Goal: Find specific page/section: Find specific page/section

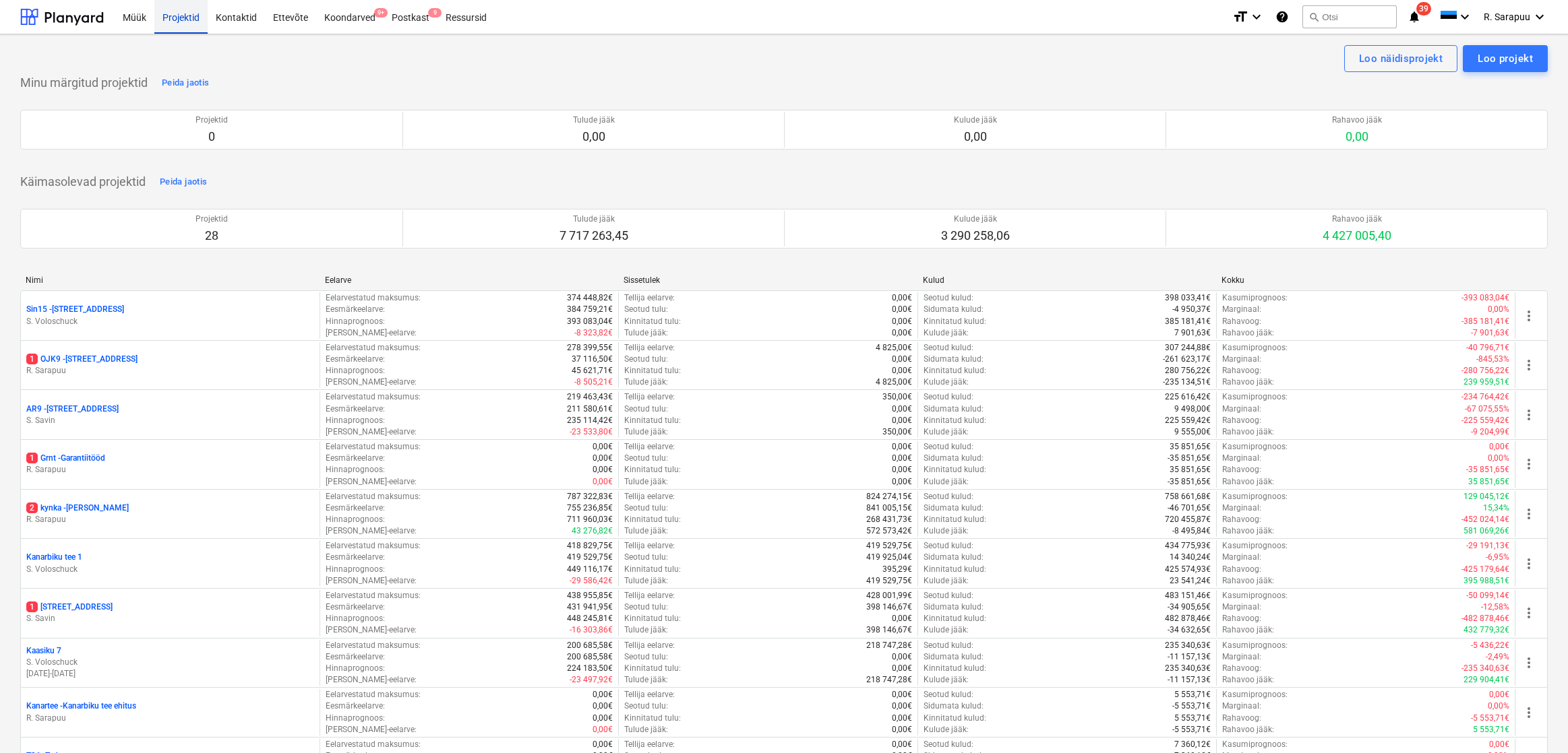
click at [160, 16] on div "Projektid" at bounding box center [181, 16] width 53 height 34
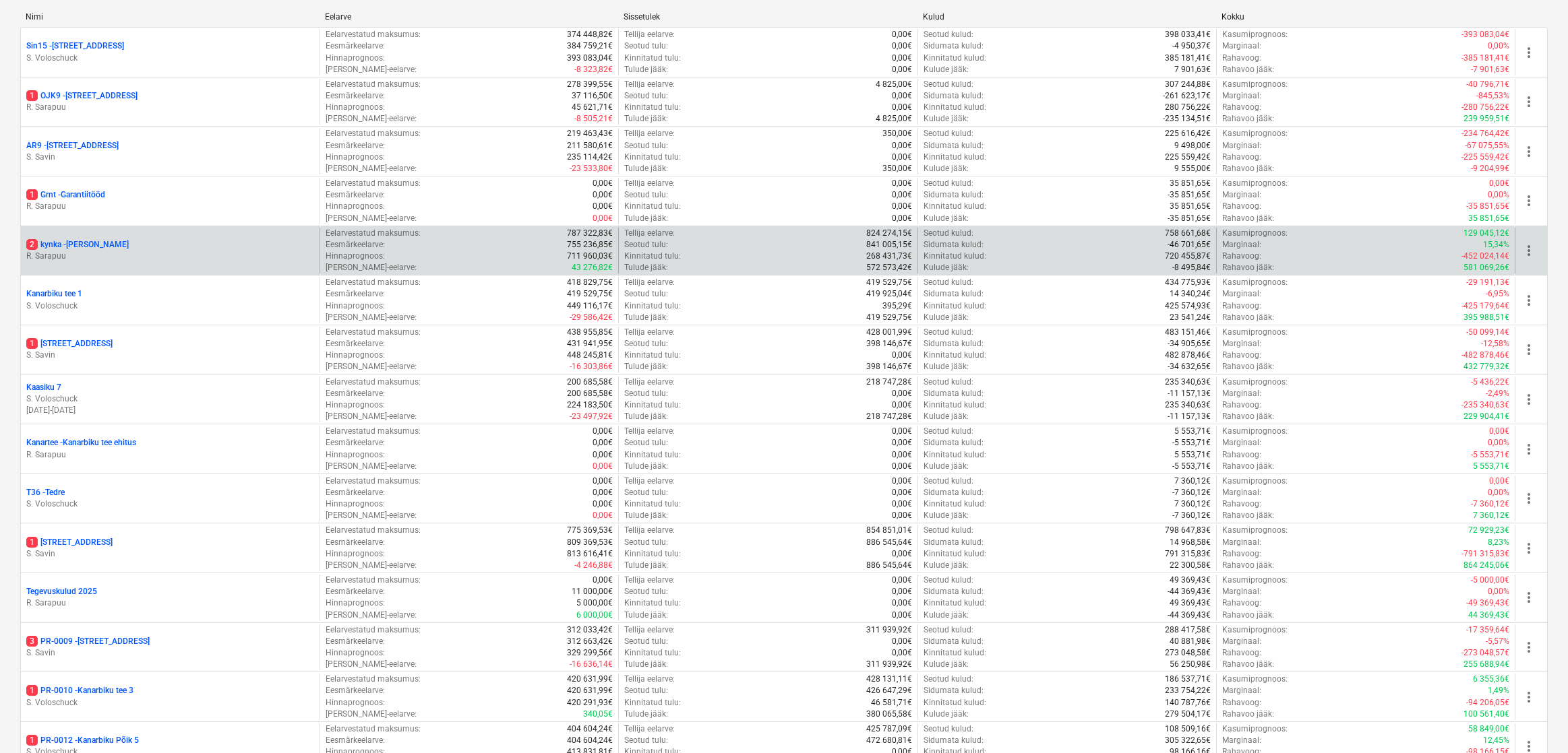
scroll to position [460, 0]
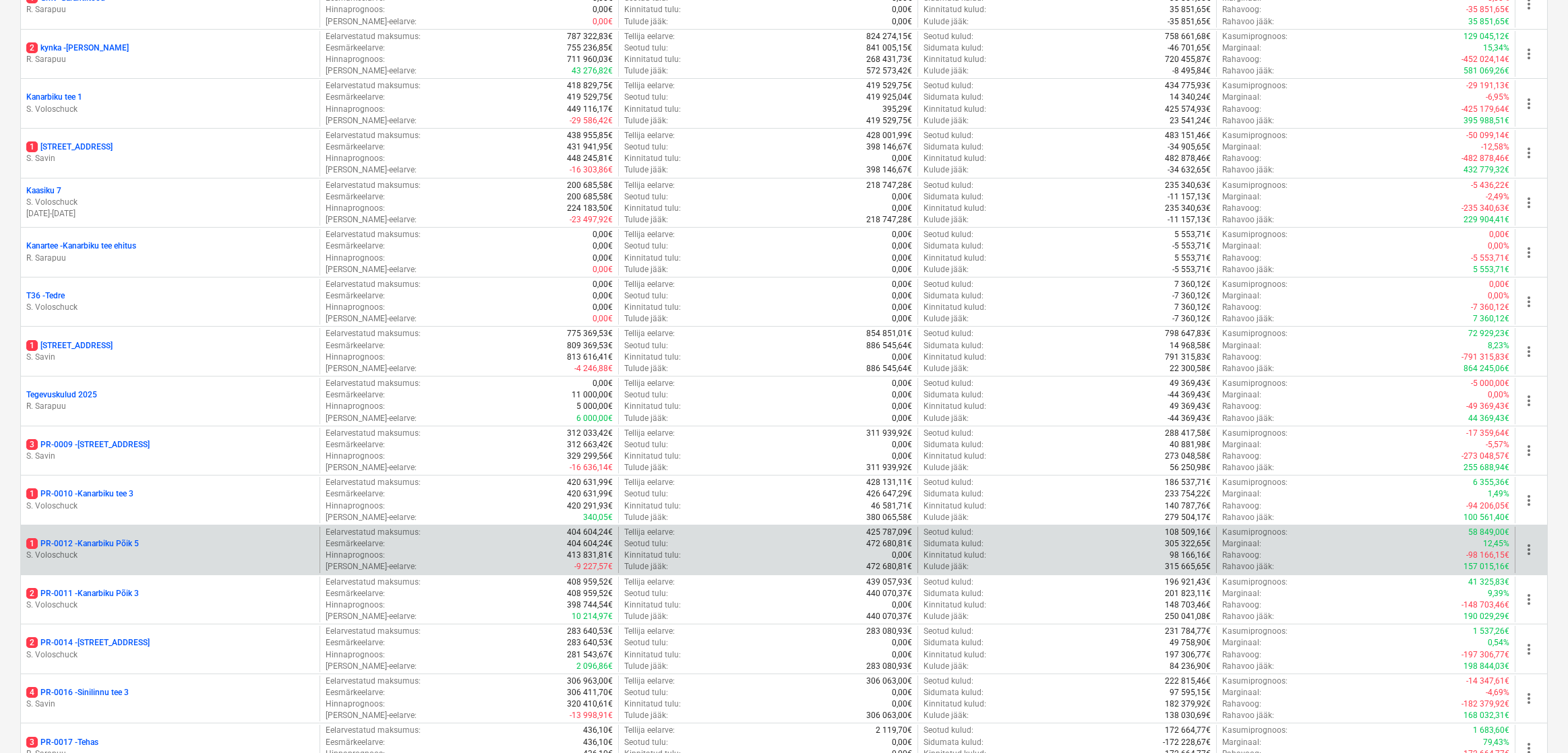
click at [124, 538] on p "1 PR-0012 - Kanarbiku Põik 5" at bounding box center [82, 543] width 112 height 11
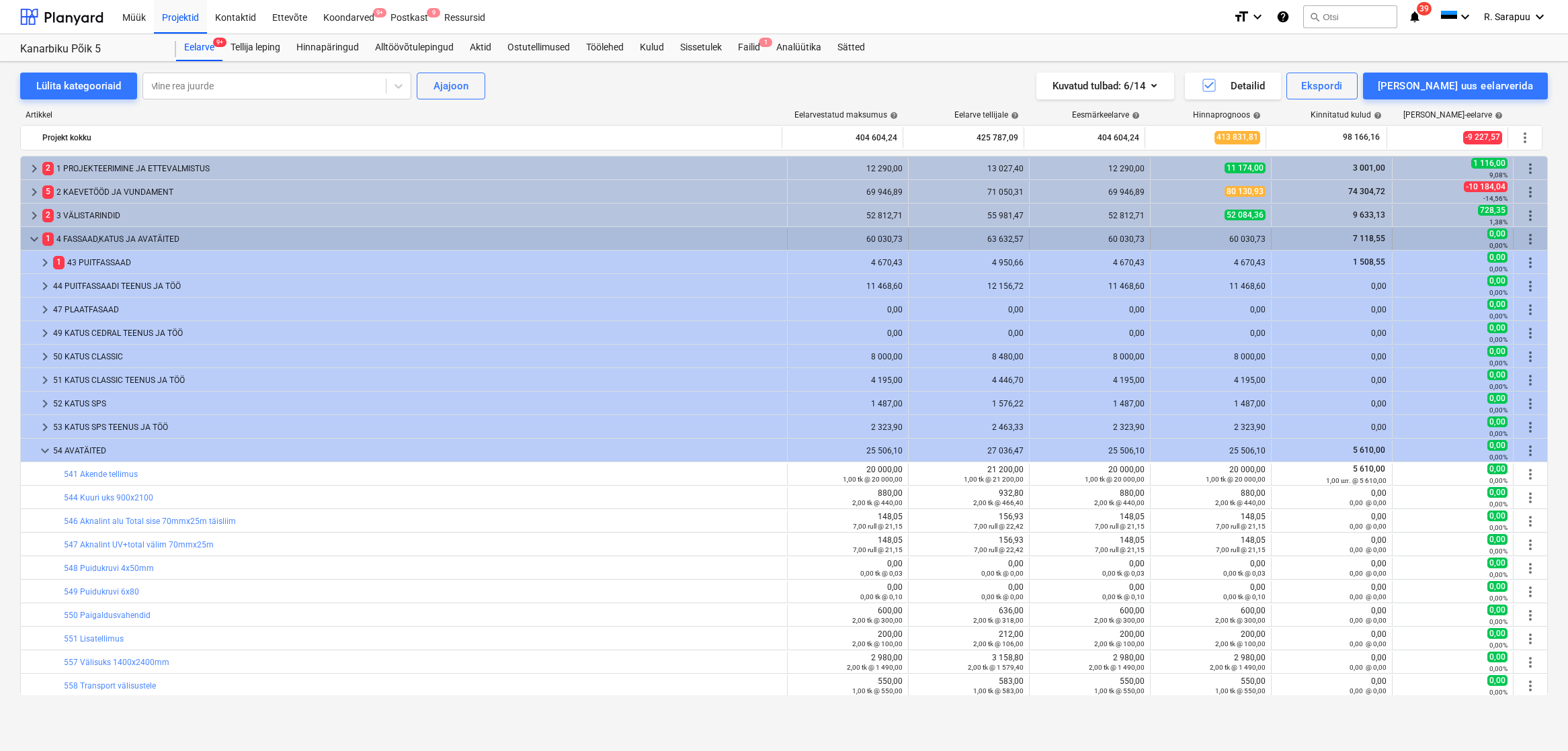
click at [45, 237] on span "1" at bounding box center [48, 238] width 11 height 13
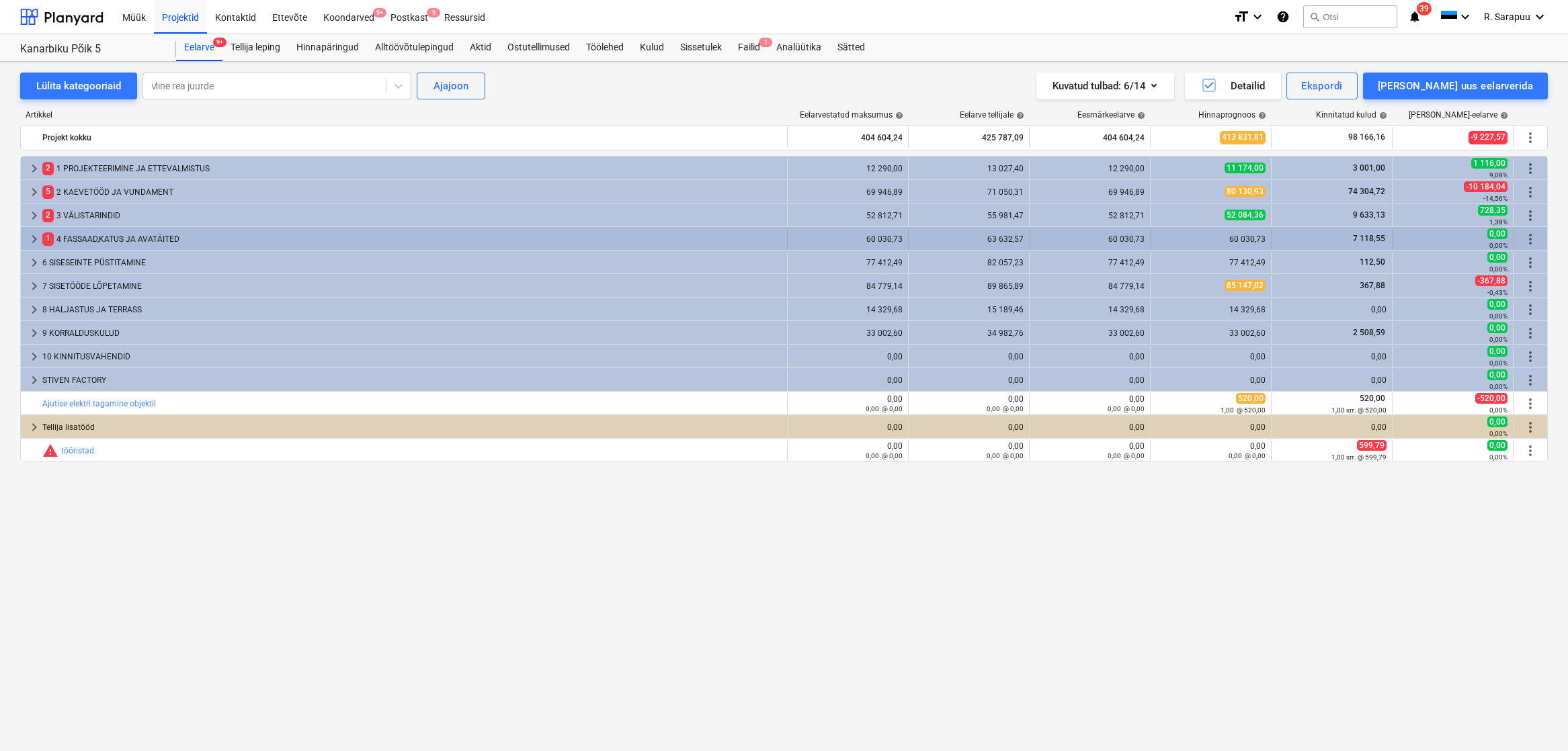
scroll to position [1, 0]
click at [31, 235] on span "keyboard_arrow_right" at bounding box center [34, 239] width 16 height 16
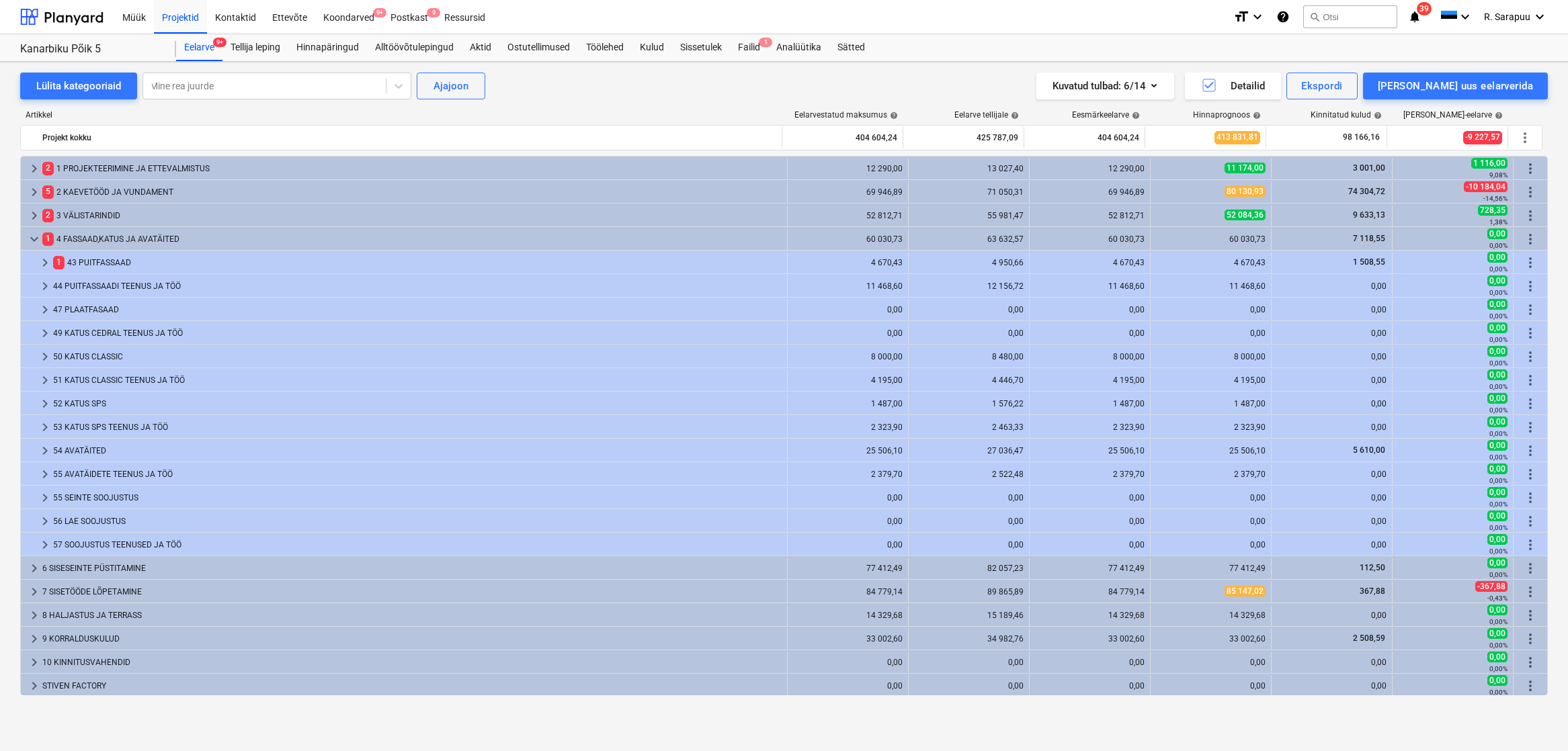
scroll to position [0, 0]
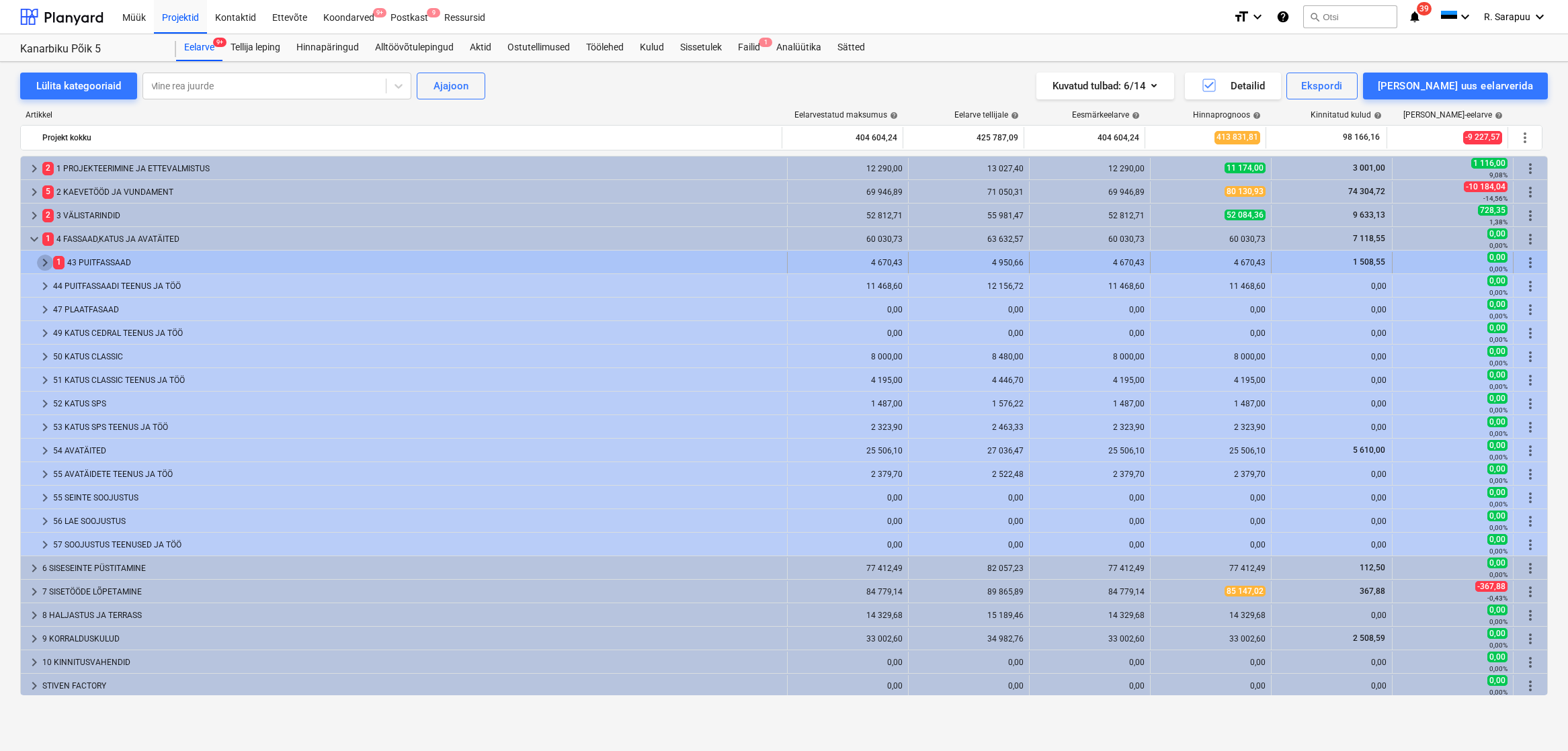
click at [40, 260] on span "keyboard_arrow_right" at bounding box center [45, 263] width 16 height 16
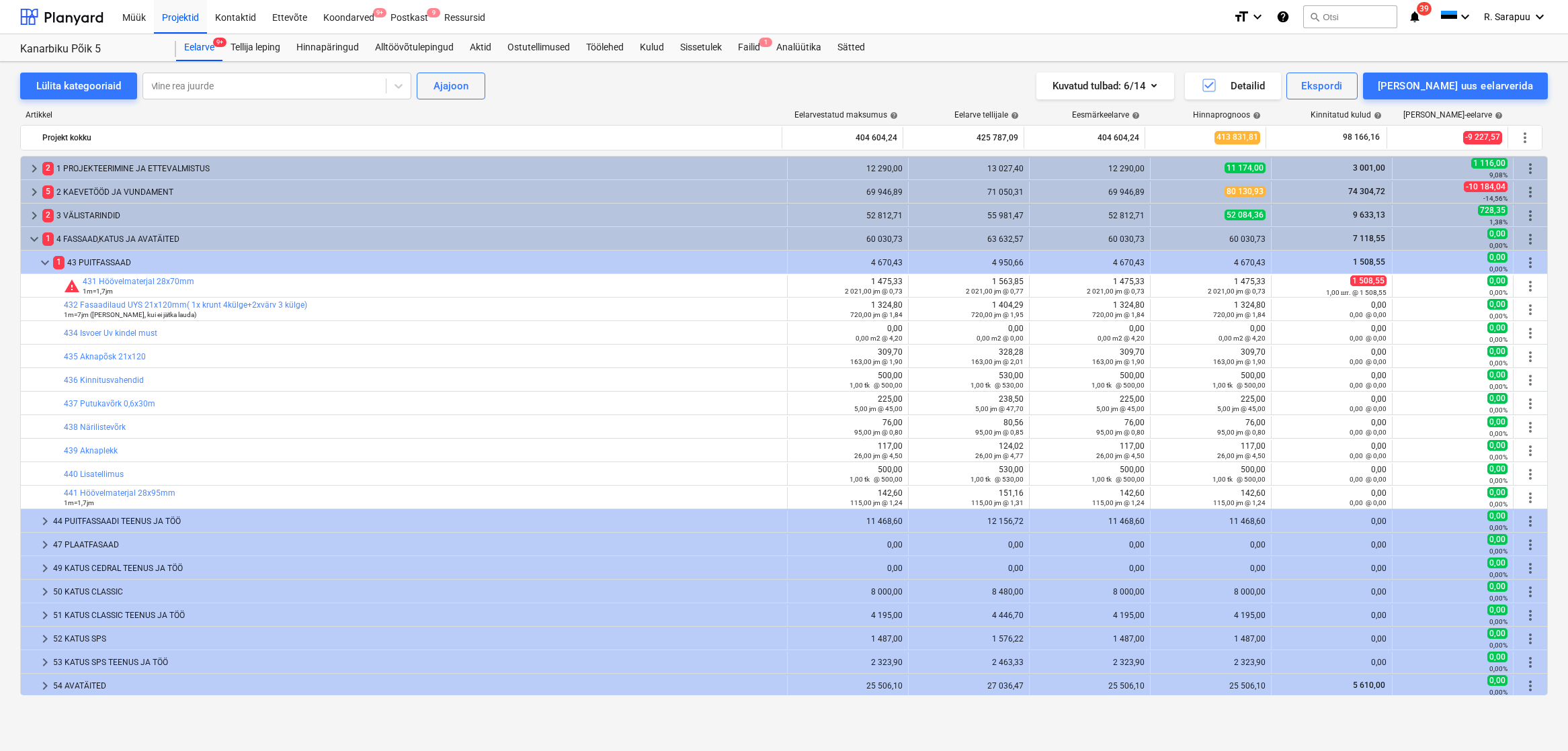
scroll to position [1, 0]
click at [132, 522] on div "44 PUITFASSAADI TEENUS JA TÖÖ" at bounding box center [417, 520] width 729 height 22
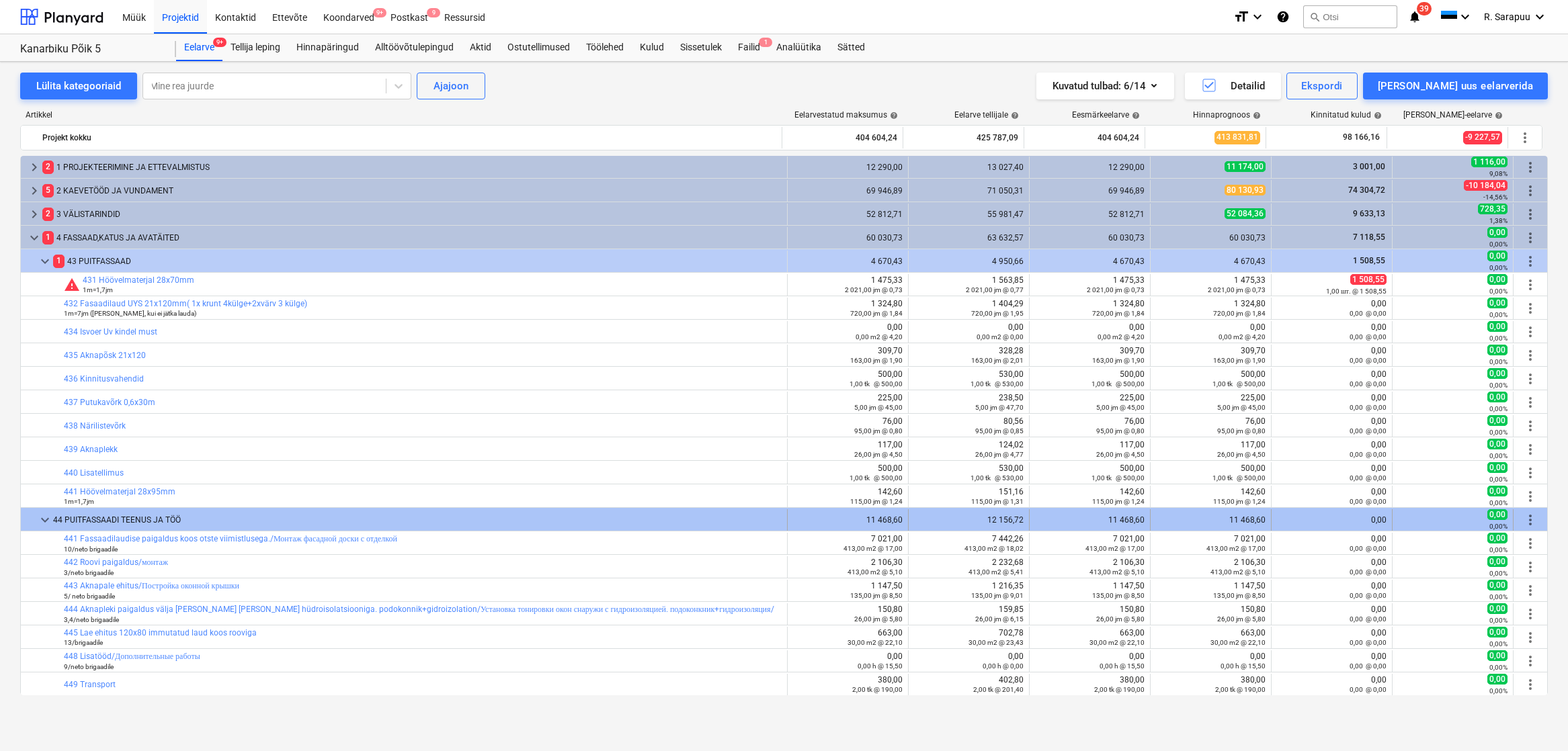
scroll to position [0, 0]
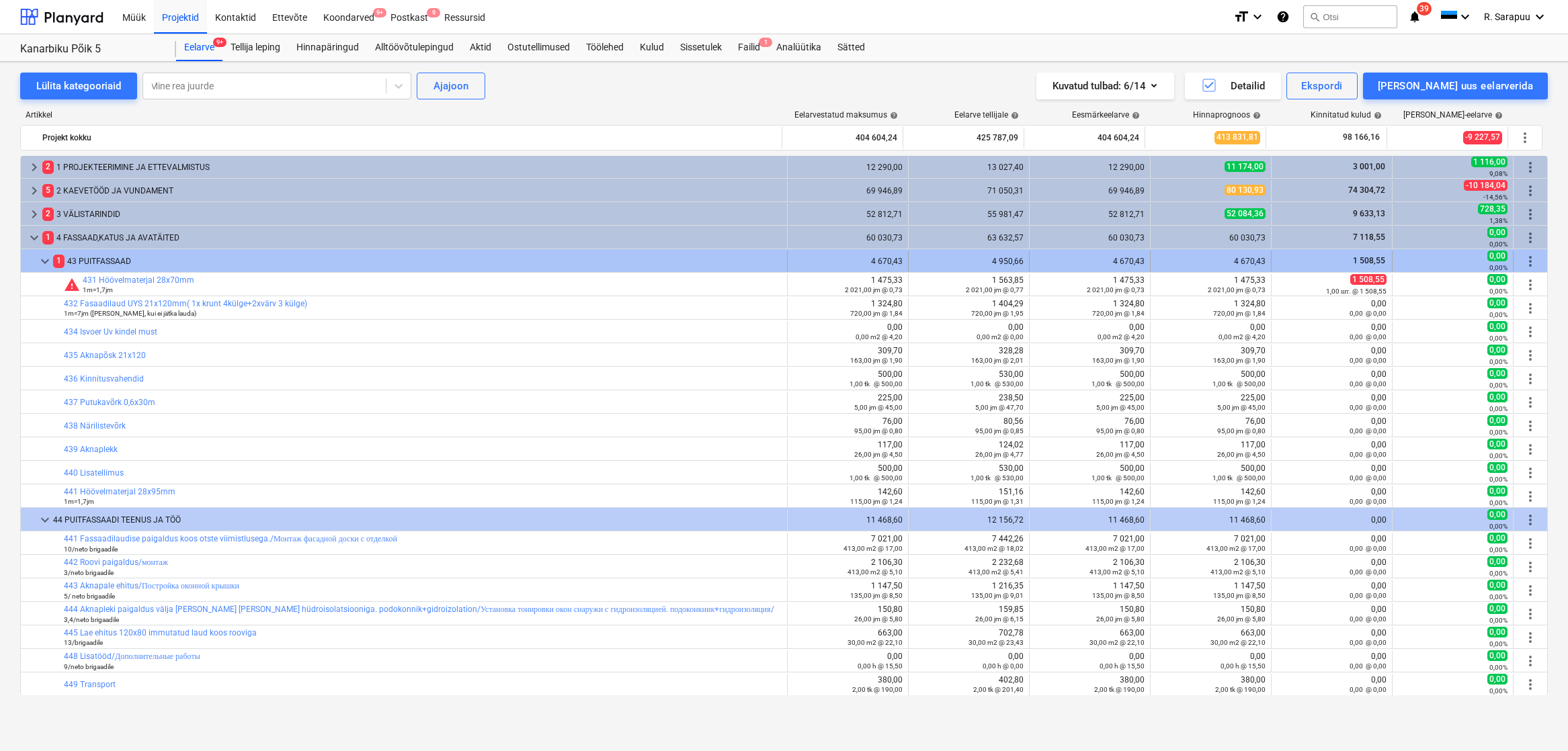
click at [46, 266] on span "keyboard_arrow_down" at bounding box center [45, 262] width 16 height 16
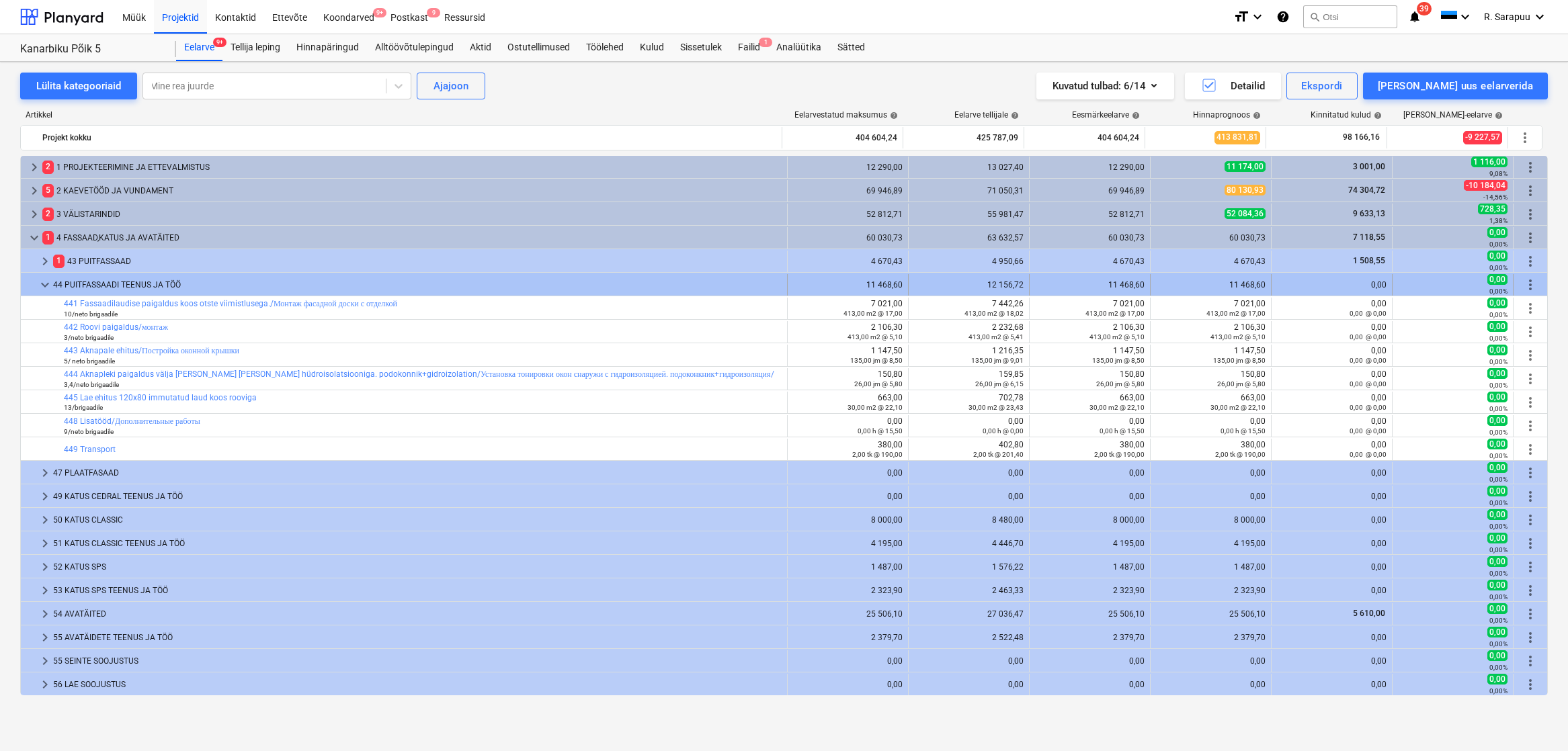
click at [43, 287] on span "keyboard_arrow_down" at bounding box center [45, 285] width 16 height 16
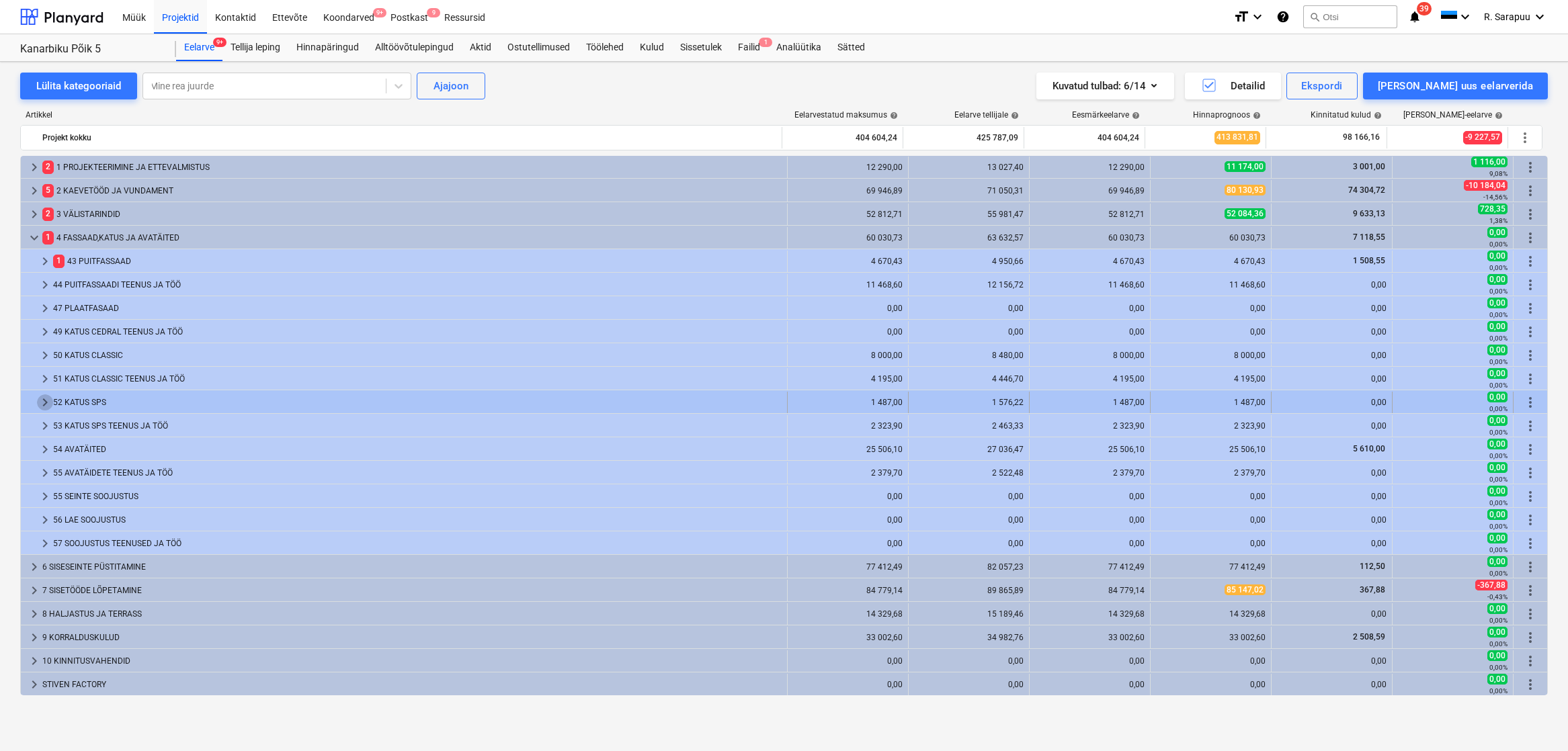
click at [44, 401] on span "keyboard_arrow_right" at bounding box center [45, 403] width 16 height 16
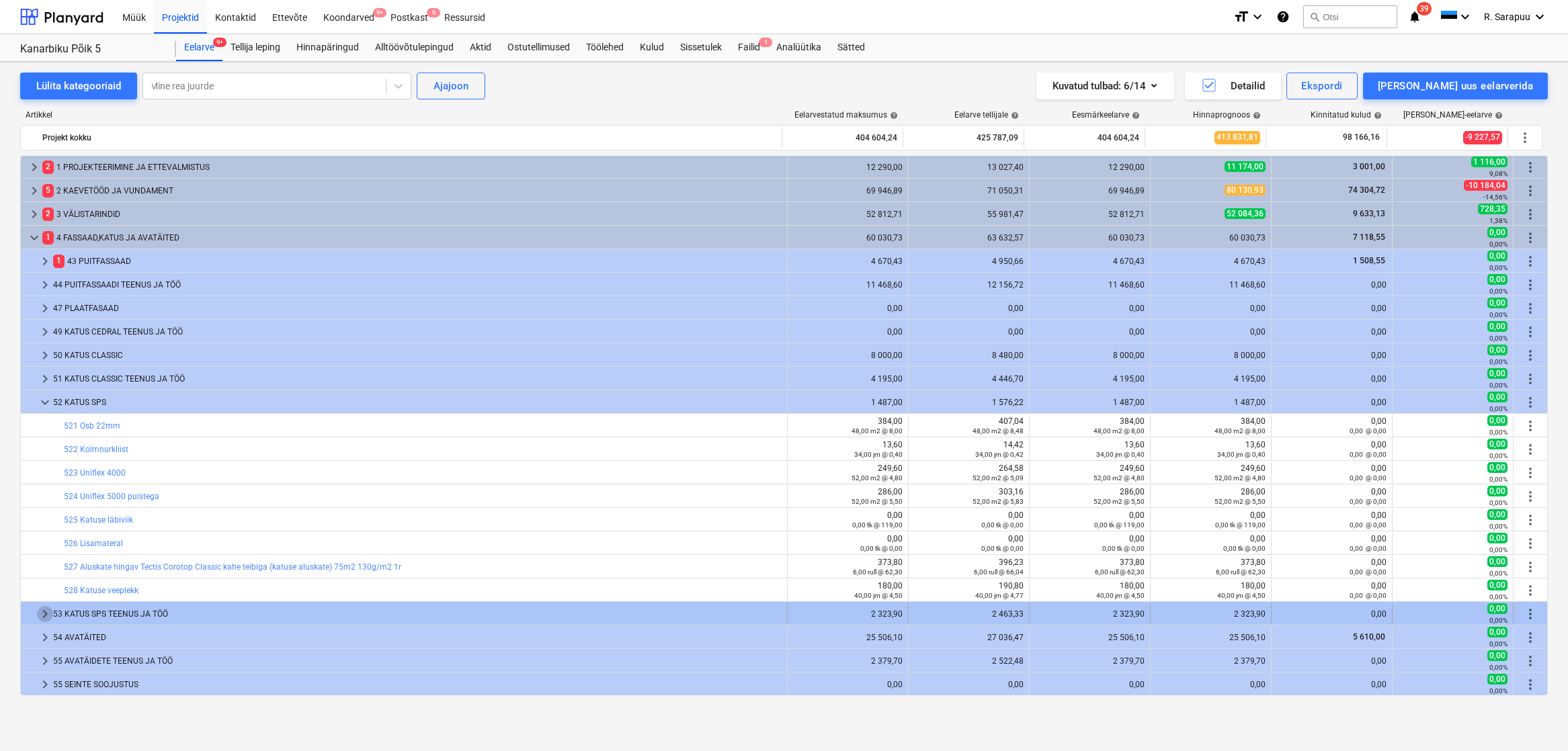
click at [40, 620] on span "keyboard_arrow_right" at bounding box center [45, 614] width 16 height 16
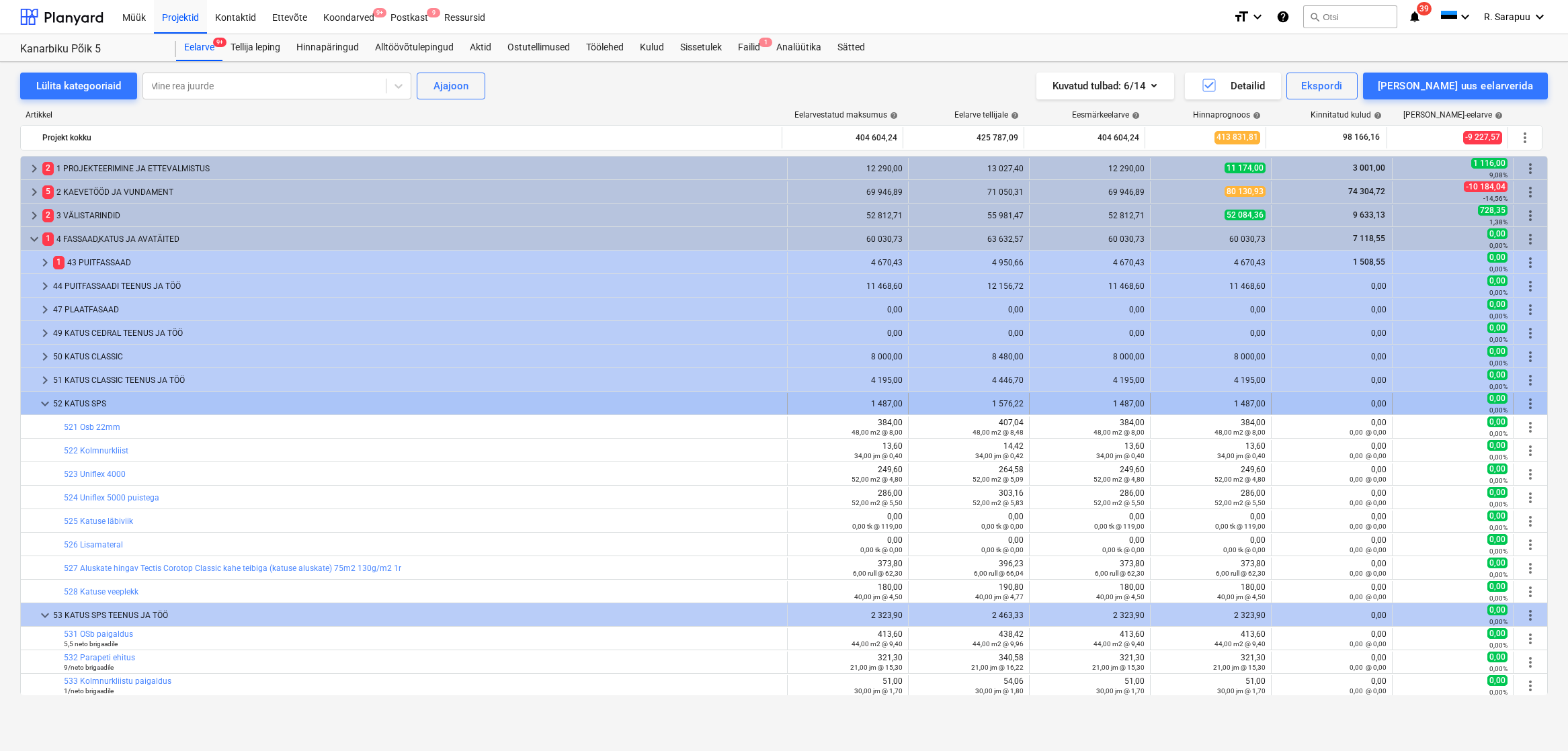
click at [39, 401] on span "keyboard_arrow_down" at bounding box center [45, 404] width 16 height 16
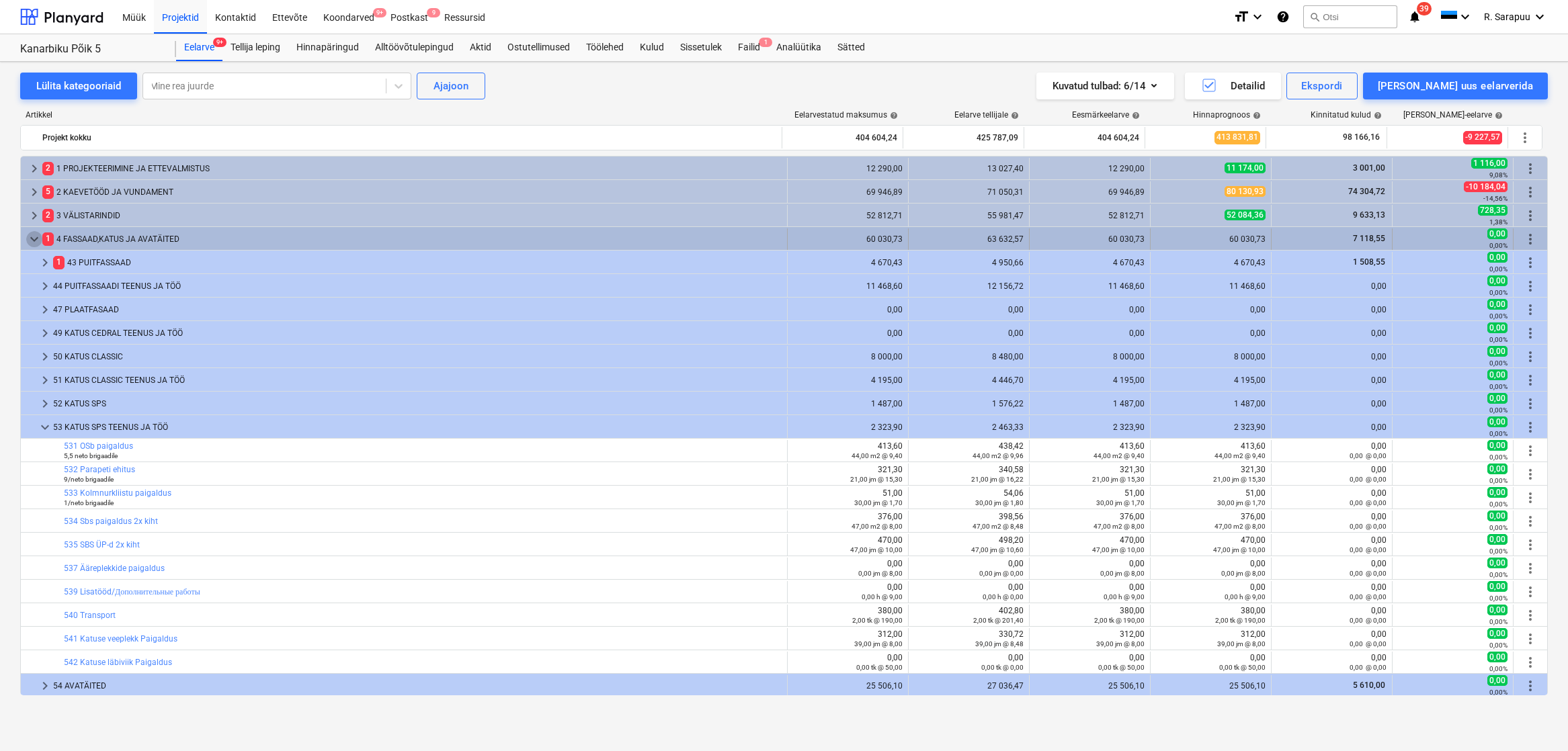
click at [37, 237] on span "keyboard_arrow_down" at bounding box center [34, 239] width 16 height 16
